Goal: Transaction & Acquisition: Purchase product/service

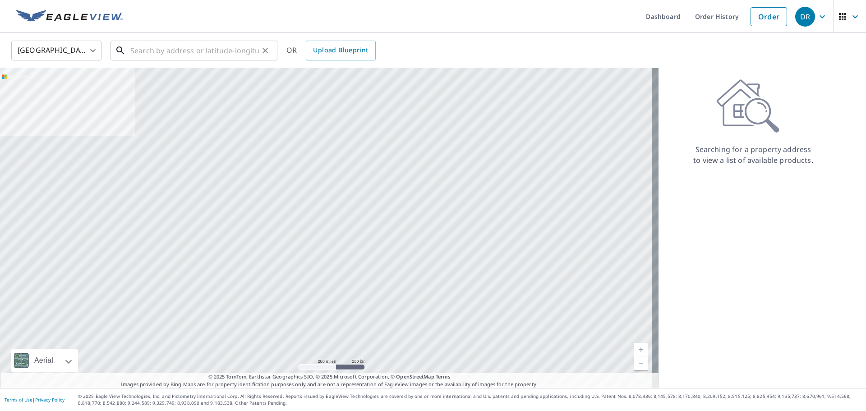
click at [170, 56] on input "text" at bounding box center [194, 50] width 129 height 25
click at [165, 53] on input "text" at bounding box center [194, 50] width 129 height 25
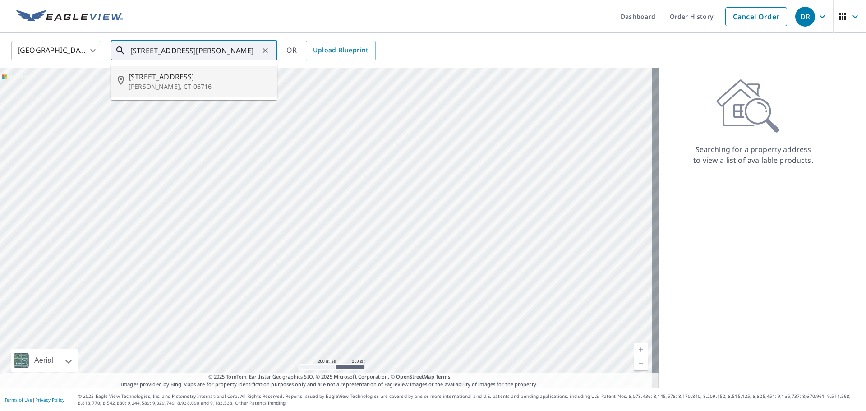
click at [140, 84] on p "[PERSON_NAME], CT 06716" at bounding box center [200, 86] width 142 height 9
type input "[STREET_ADDRESS][PERSON_NAME]"
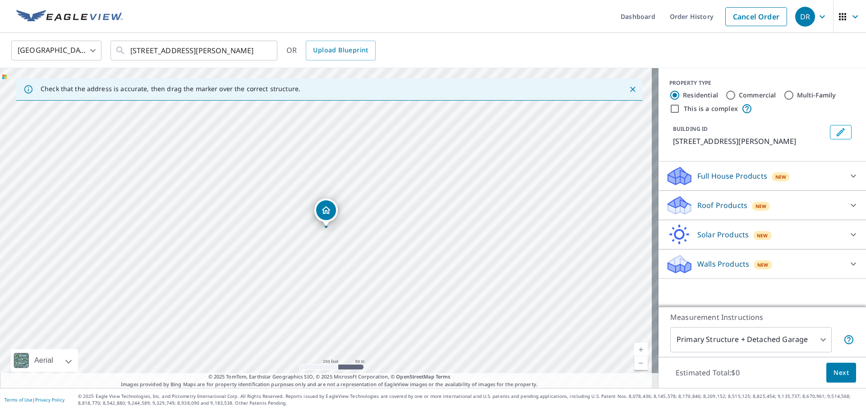
click at [850, 264] on icon at bounding box center [852, 263] width 5 height 3
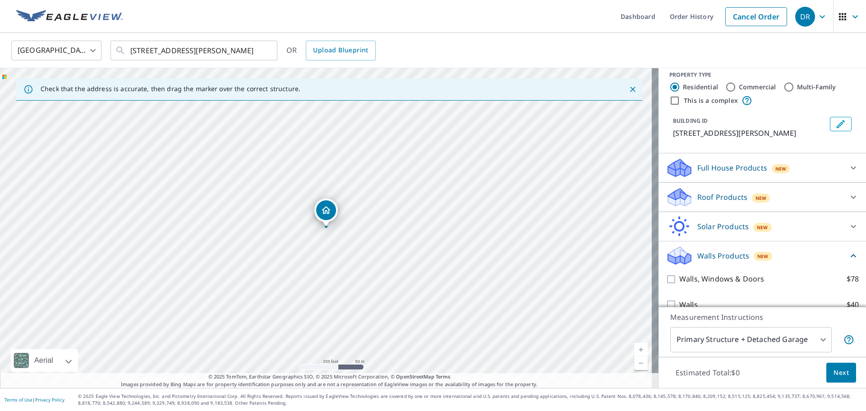
scroll to position [23, 0]
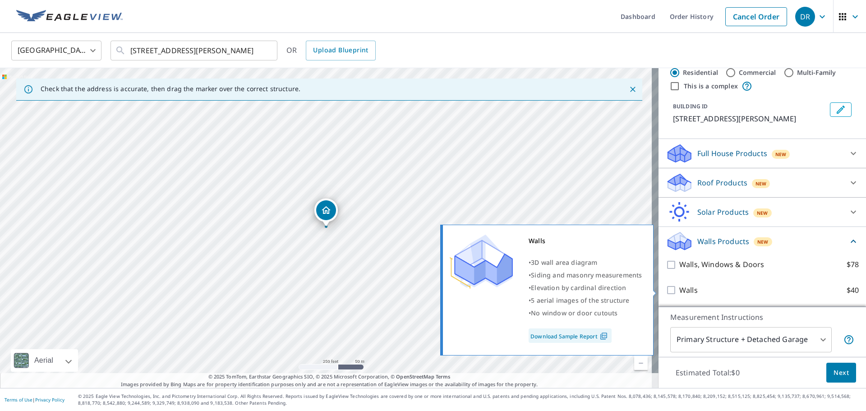
click at [666, 288] on input "Walls $40" at bounding box center [672, 290] width 14 height 11
checkbox input "true"
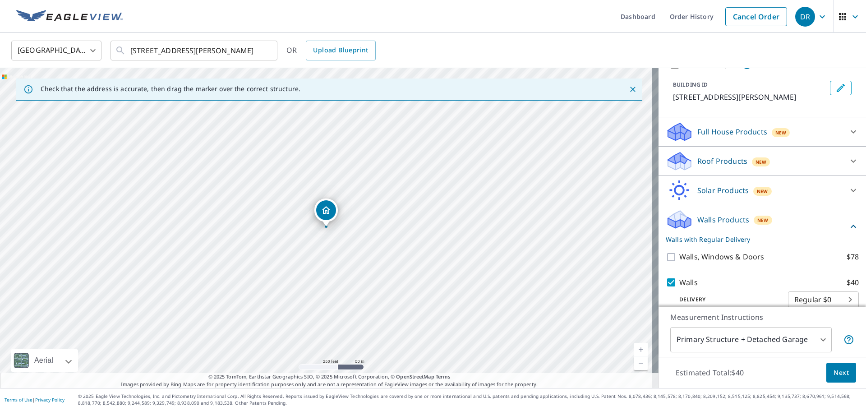
scroll to position [56, 0]
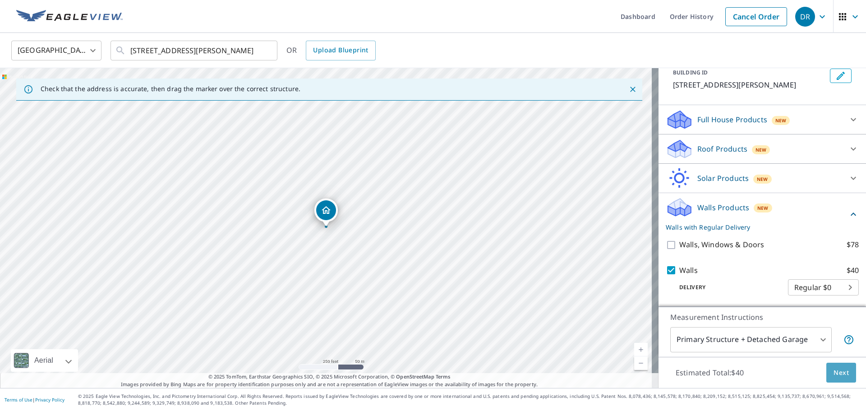
click at [833, 377] on span "Next" at bounding box center [840, 372] width 15 height 11
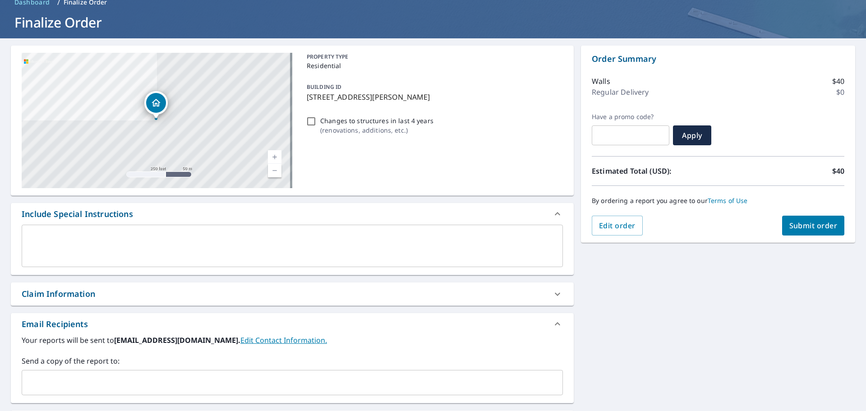
scroll to position [135, 0]
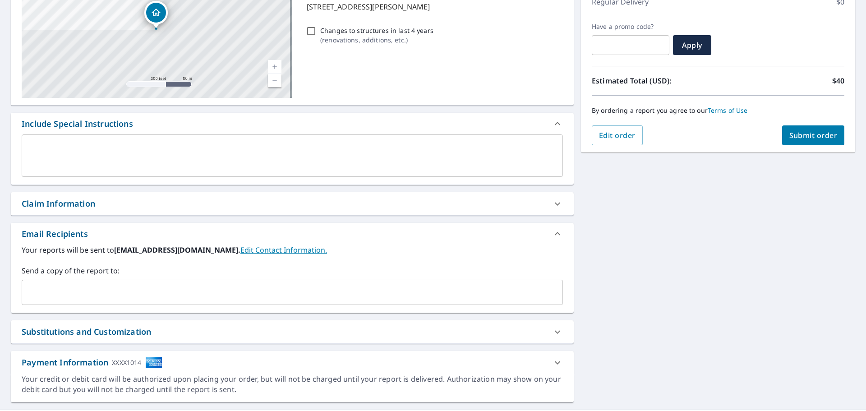
click at [108, 291] on input "text" at bounding box center [285, 292] width 519 height 17
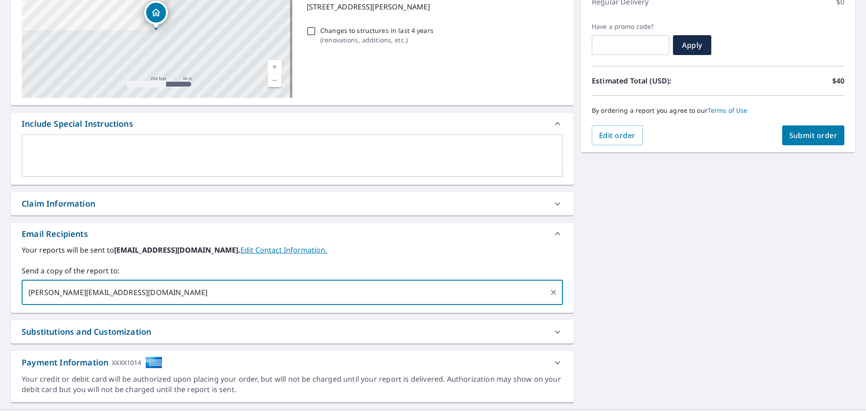
type input "[PERSON_NAME][EMAIL_ADDRESS][DOMAIN_NAME]"
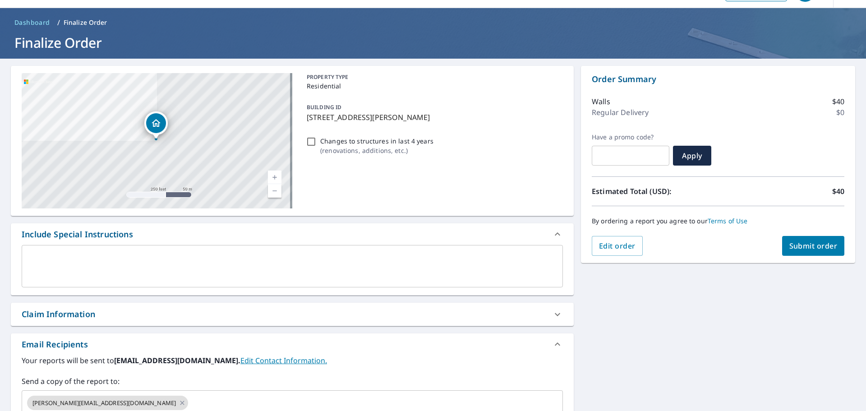
scroll to position [22, 0]
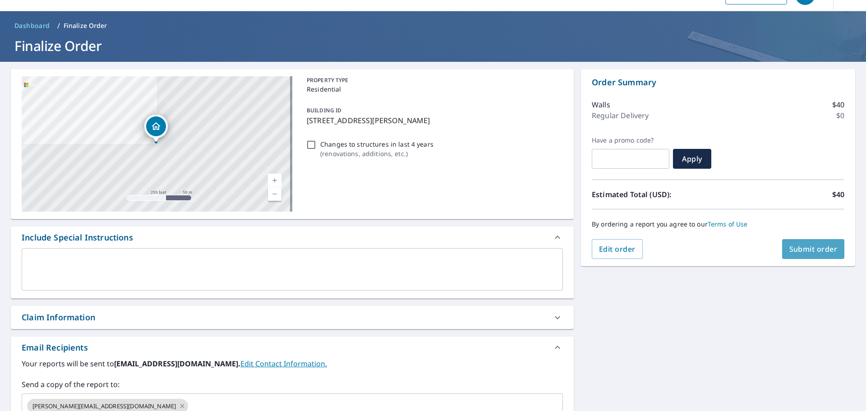
click at [808, 249] on span "Submit order" at bounding box center [813, 249] width 48 height 10
